Goal: Information Seeking & Learning: Check status

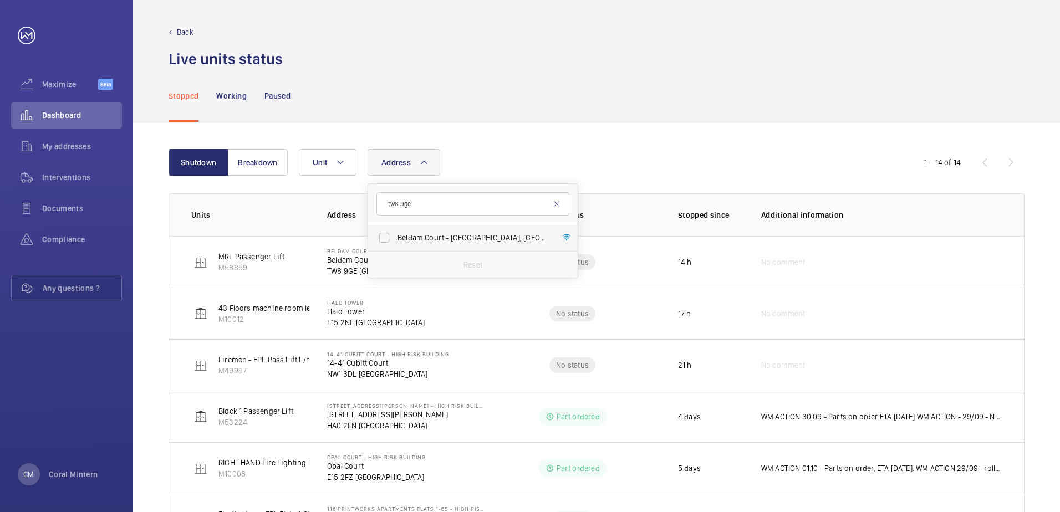
type input "tw8 9ge"
click at [450, 237] on span "[STREET_ADDRESS]" at bounding box center [473, 237] width 152 height 11
click at [395, 237] on input "[STREET_ADDRESS]" at bounding box center [384, 238] width 22 height 22
checkbox input "true"
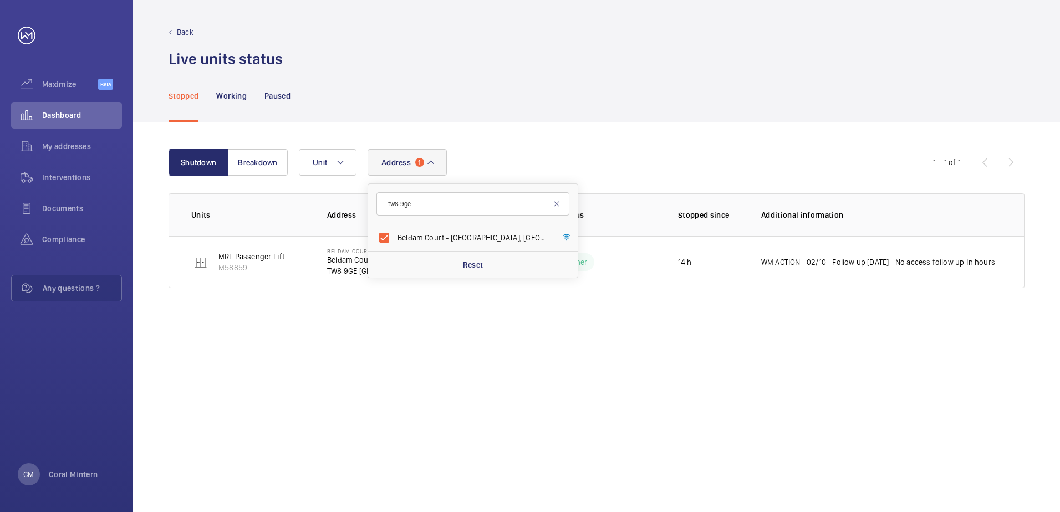
click at [550, 139] on div "Shutdown Breakdown Address [STREET_ADDRESS] Reset Unit 1 – 1 of 1 Units Address…" at bounding box center [596, 318] width 927 height 390
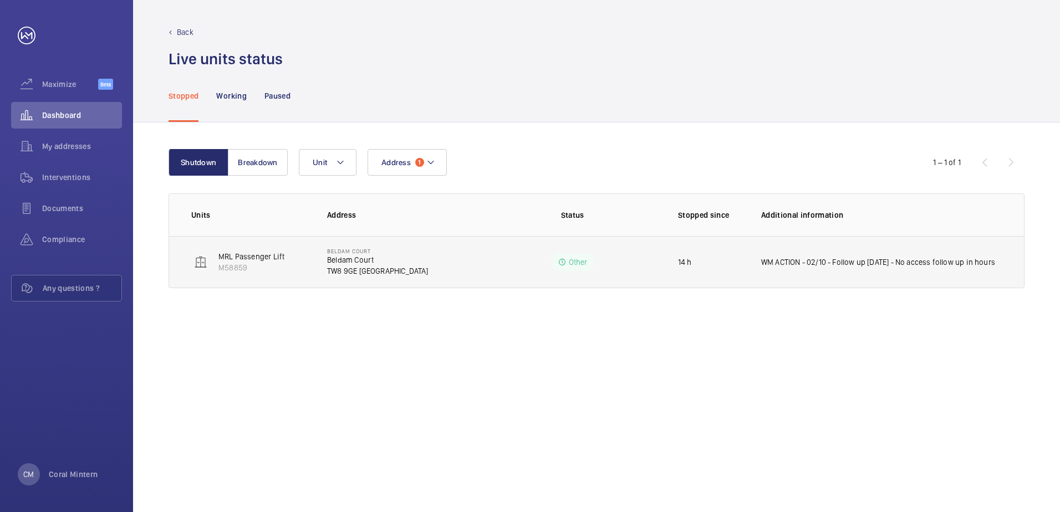
click at [953, 263] on p "WM ACTION - 02/10 - Follow up [DATE] - No access follow up in hours" at bounding box center [878, 262] width 234 height 11
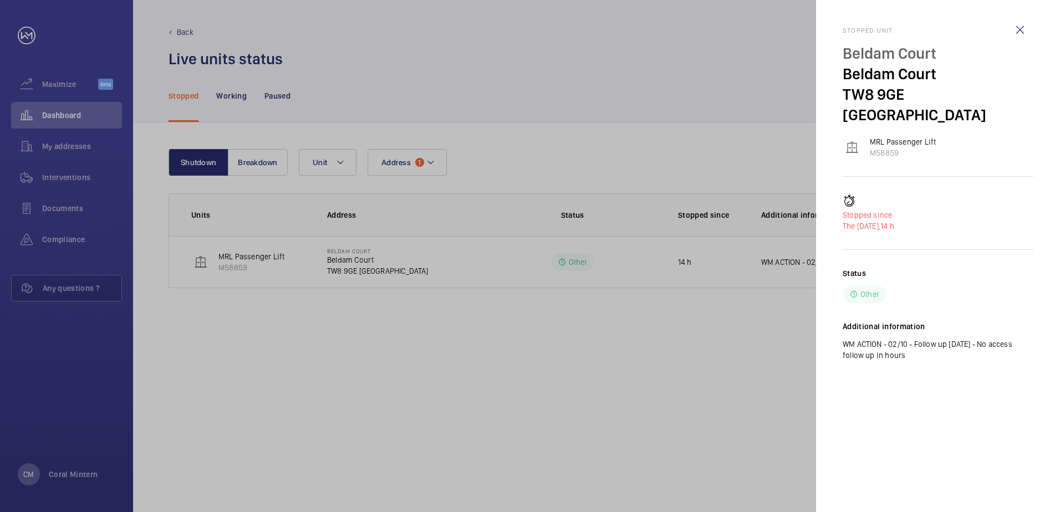
drag, startPoint x: 1020, startPoint y: 354, endPoint x: 842, endPoint y: 29, distance: 370.9
click at [842, 29] on mat-sidenav "Stopped unit [GEOGRAPHIC_DATA] MRL Passenger Lift M58859 Stopped since The [DAT…" at bounding box center [938, 256] width 244 height 512
copy div "Stopped unit [GEOGRAPHIC_DATA] MRL Passenger Lift M58859 Stopped since The [DAT…"
click at [1016, 32] on wm-front-icon-button at bounding box center [1020, 30] width 27 height 27
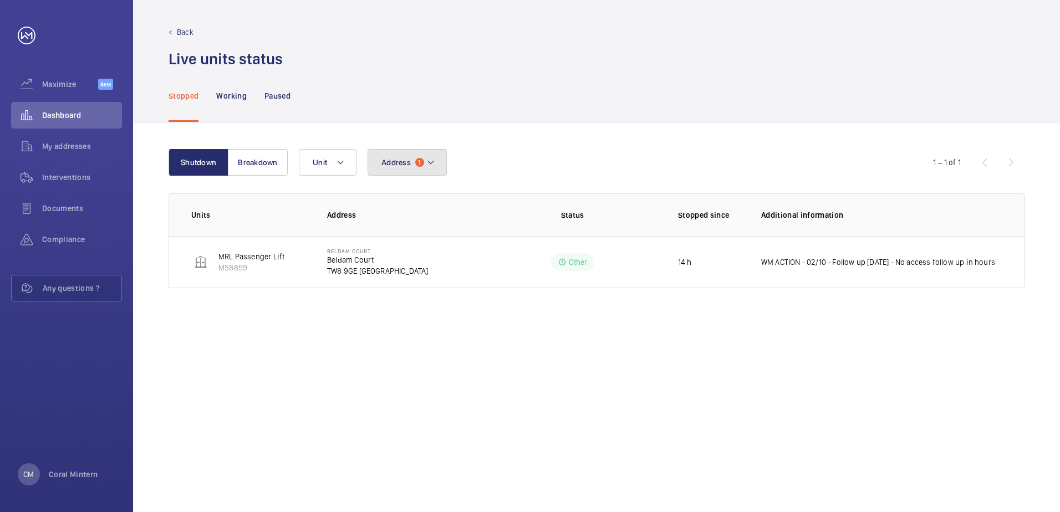
click at [405, 158] on span "Address" at bounding box center [395, 162] width 29 height 9
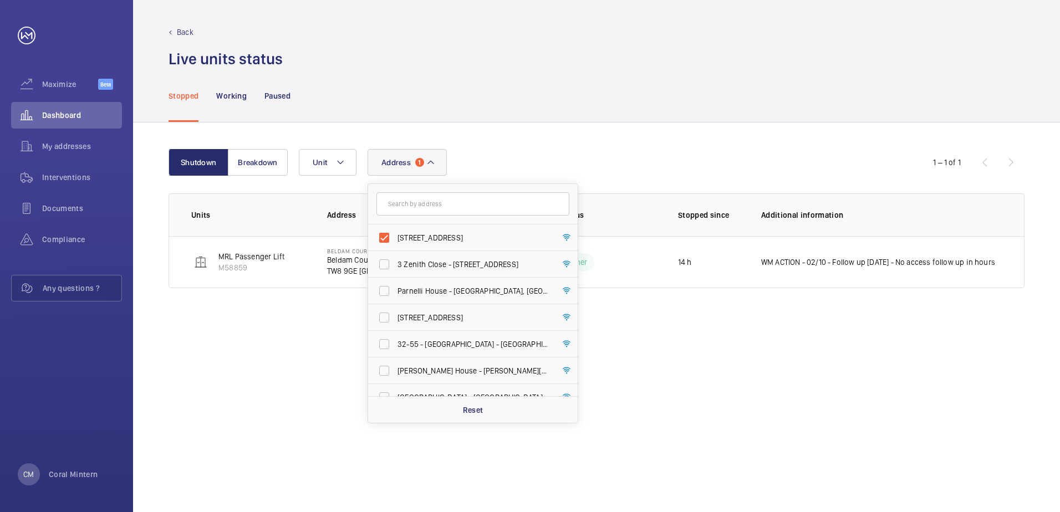
click at [463, 240] on span "[STREET_ADDRESS]" at bounding box center [473, 237] width 152 height 11
click at [395, 240] on input "[STREET_ADDRESS]" at bounding box center [384, 238] width 22 height 22
checkbox input "false"
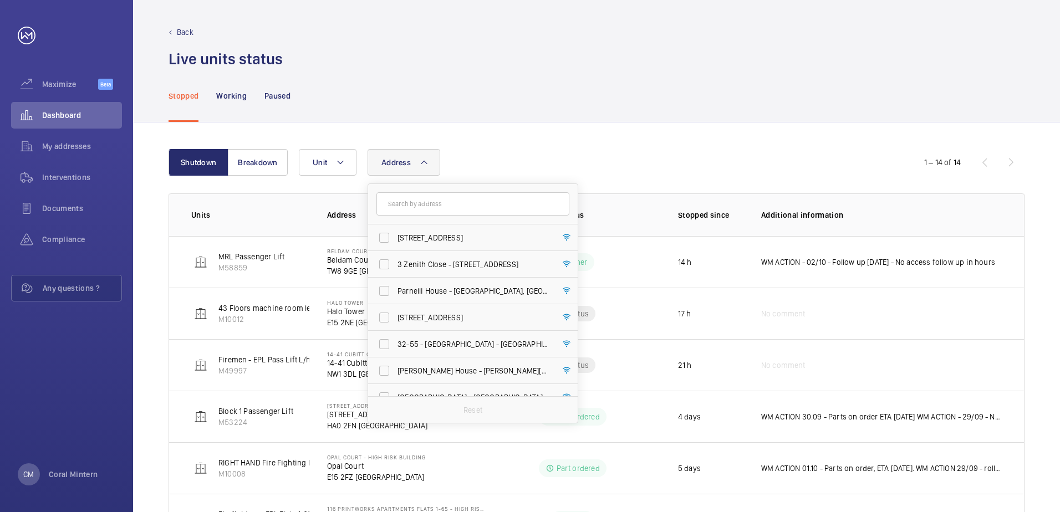
click at [704, 207] on th "Stopped since" at bounding box center [701, 214] width 83 height 43
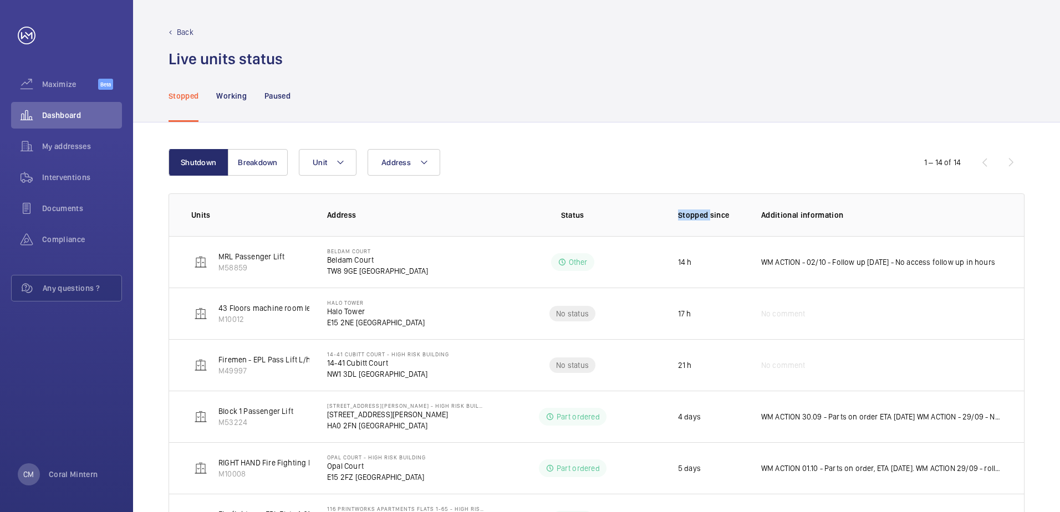
drag, startPoint x: 704, startPoint y: 207, endPoint x: 709, endPoint y: 174, distance: 33.6
click at [710, 170] on div "Address Unit" at bounding box center [595, 162] width 593 height 27
